Goal: Check status: Check status

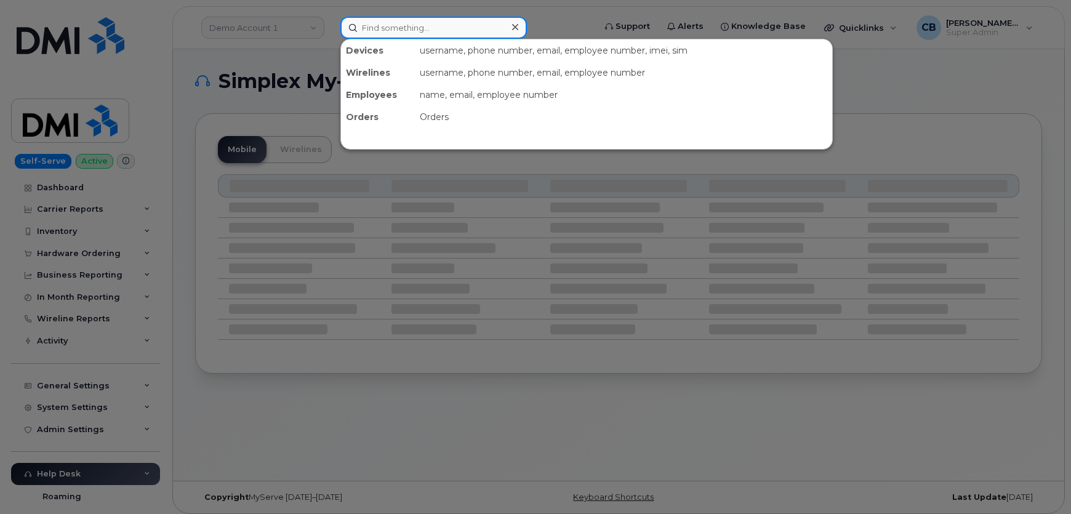
click at [373, 26] on input at bounding box center [434, 28] width 187 height 22
paste input "CC2343"
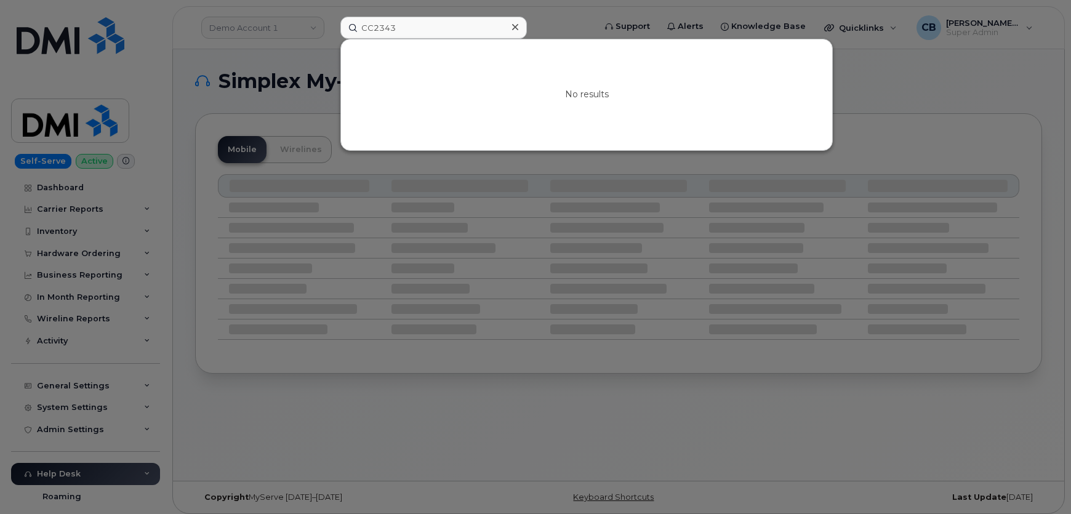
drag, startPoint x: 677, startPoint y: 304, endPoint x: 456, endPoint y: 78, distance: 316.1
click at [672, 294] on div at bounding box center [535, 257] width 1071 height 514
click at [432, 29] on input "CC2343" at bounding box center [434, 28] width 187 height 22
click at [432, 30] on input "CC2343" at bounding box center [434, 28] width 187 height 22
paste input "8643867707"
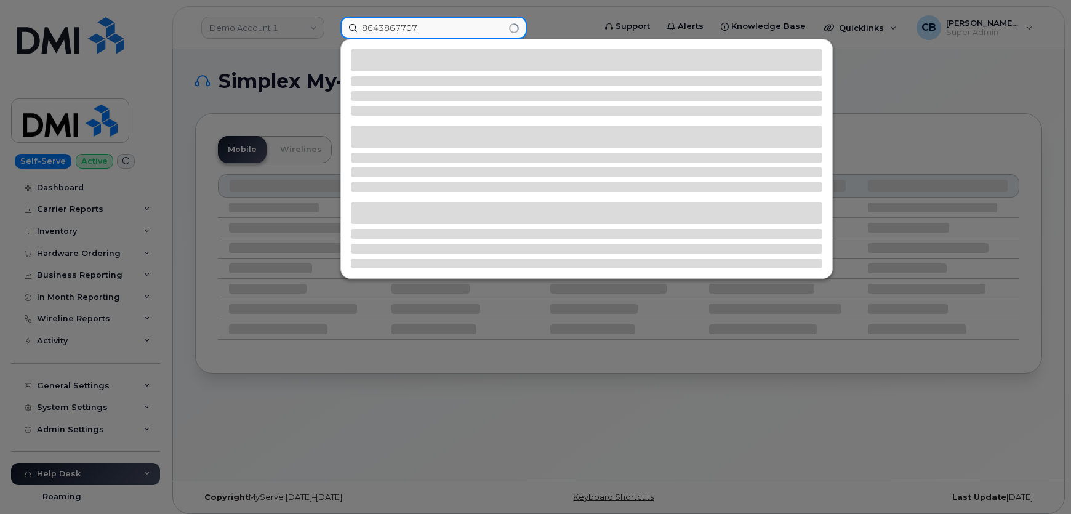
type input "8643867707"
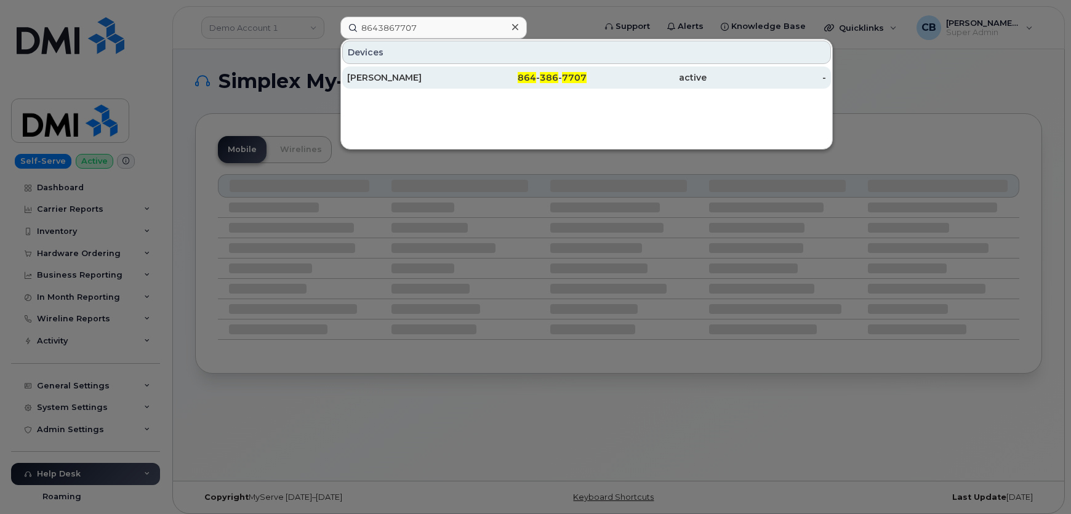
click at [401, 73] on div "[PERSON_NAME]" at bounding box center [407, 77] width 120 height 12
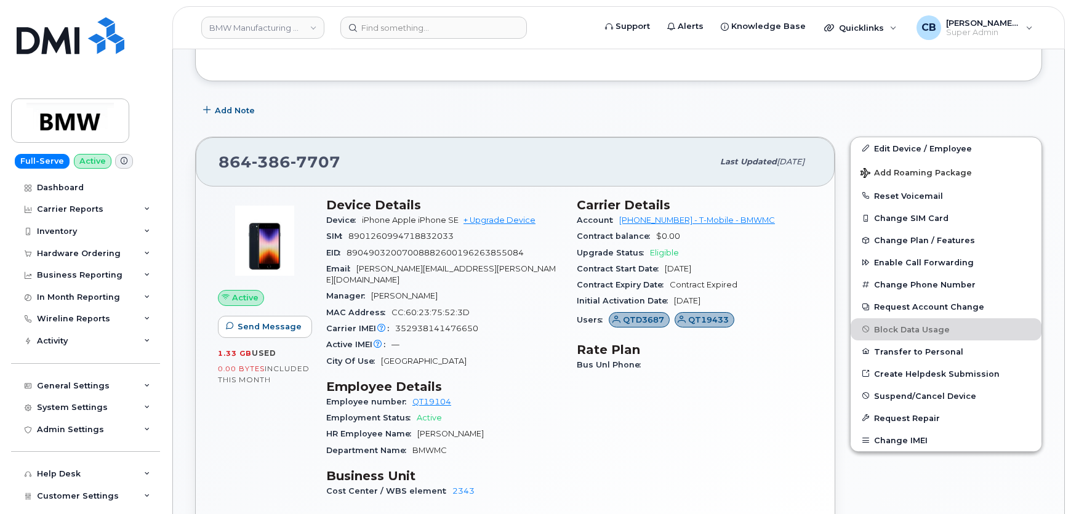
scroll to position [325, 0]
click at [402, 108] on div "Add Note" at bounding box center [618, 111] width 847 height 22
